Goal: Find specific page/section: Find specific page/section

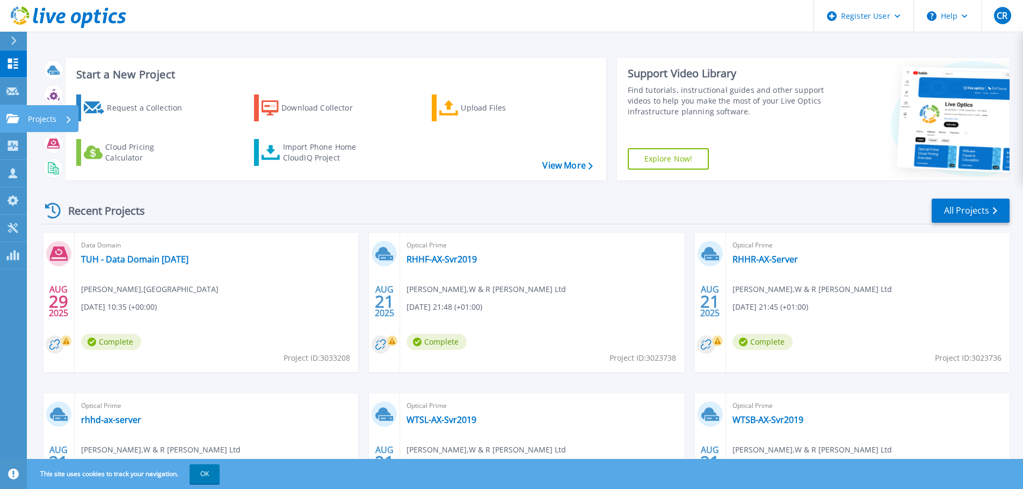
click at [24, 120] on link "Projects Projects" at bounding box center [13, 118] width 27 height 27
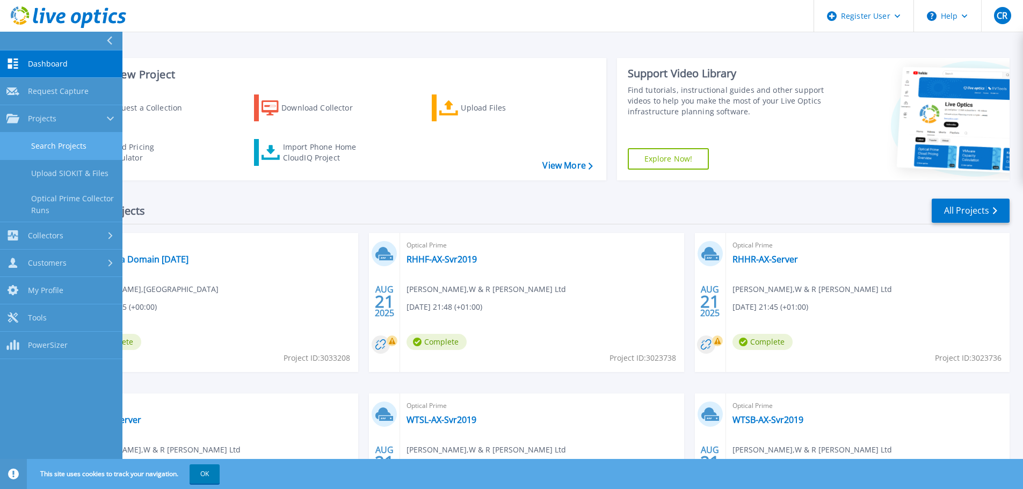
click at [45, 147] on link "Search Projects" at bounding box center [61, 146] width 122 height 27
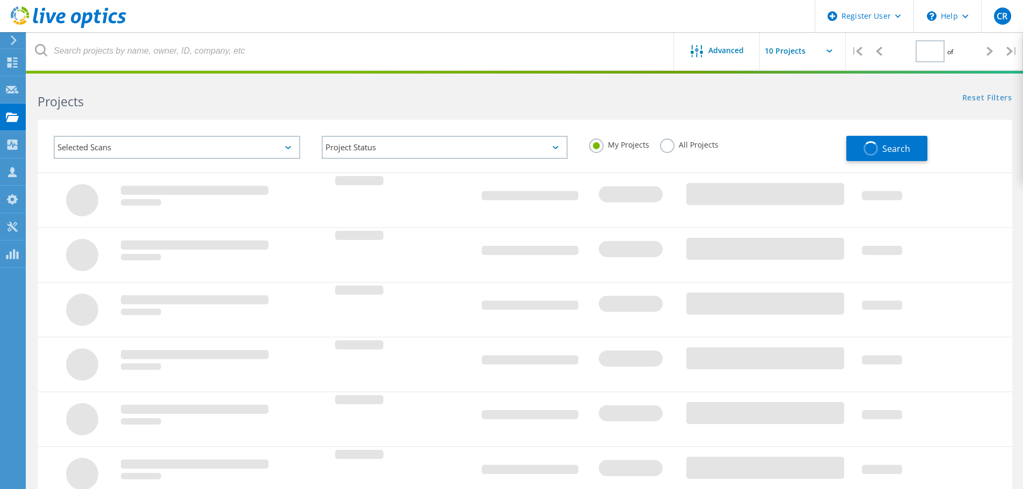
type input "1"
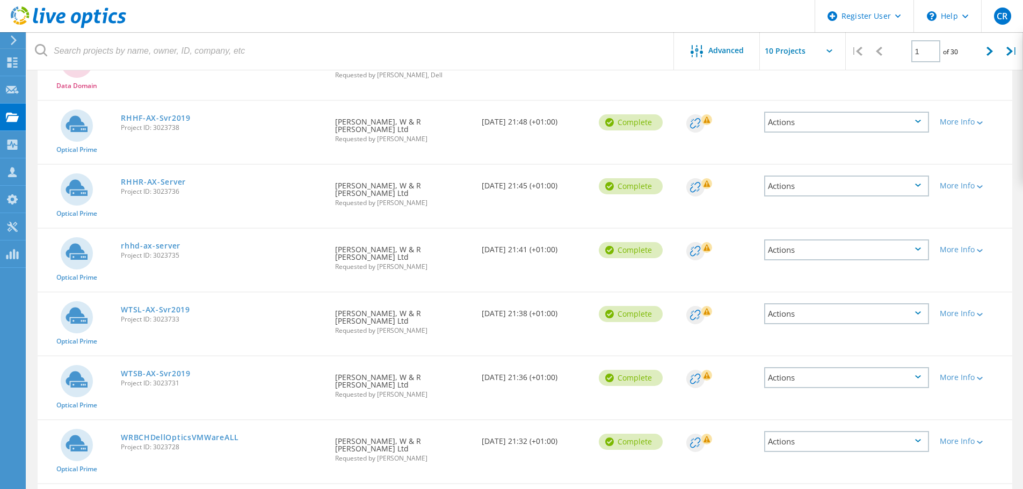
scroll to position [107, 0]
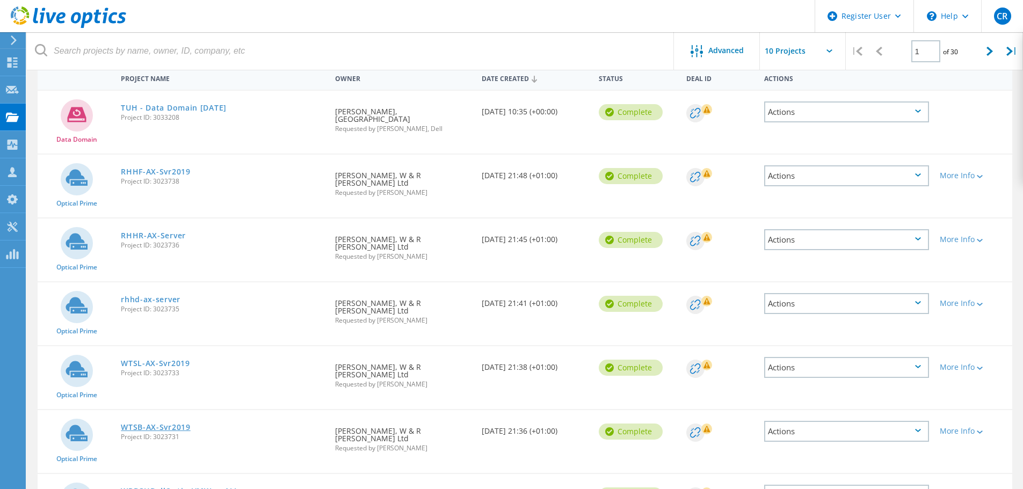
click at [160, 424] on link "WTSB-AX-Svr2019" at bounding box center [156, 428] width 70 height 8
click at [163, 360] on link "WTSL-AX-Svr2019" at bounding box center [155, 364] width 69 height 8
click at [160, 296] on link "rhhd-ax-server" at bounding box center [151, 300] width 60 height 8
click at [159, 232] on link "RHHR-AX-Server" at bounding box center [153, 236] width 65 height 8
click at [152, 168] on link "RHHF-AX-Svr2019" at bounding box center [156, 172] width 70 height 8
